Goal: Task Accomplishment & Management: Use online tool/utility

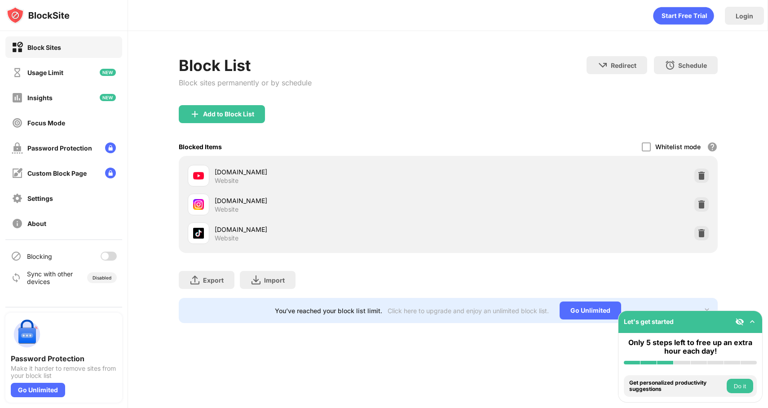
click at [108, 254] on div at bounding box center [104, 255] width 7 height 7
click at [164, 256] on div "Block List Block sites permanently or by schedule Redirect Choose a site to be …" at bounding box center [448, 189] width 640 height 317
click at [111, 256] on div at bounding box center [112, 255] width 7 height 7
click at [109, 258] on div at bounding box center [109, 255] width 16 height 9
